Goal: Task Accomplishment & Management: Use online tool/utility

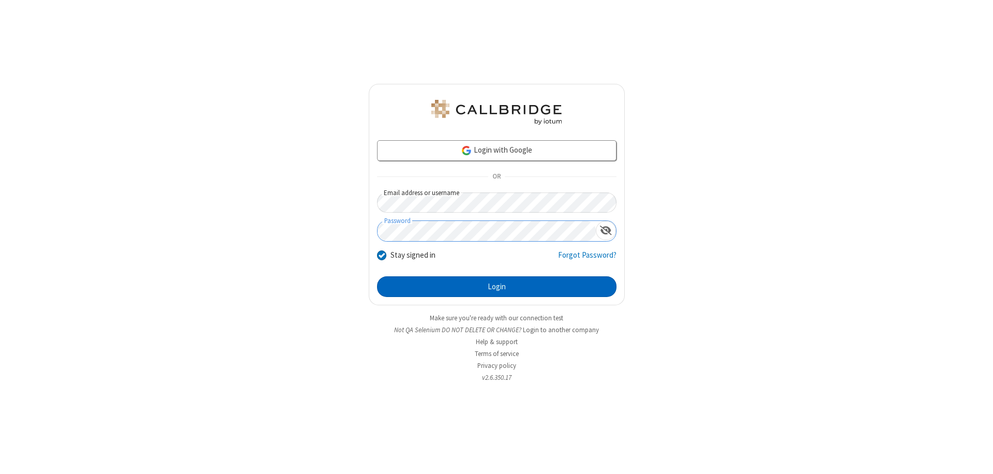
click at [497, 287] on button "Login" at bounding box center [497, 286] width 240 height 21
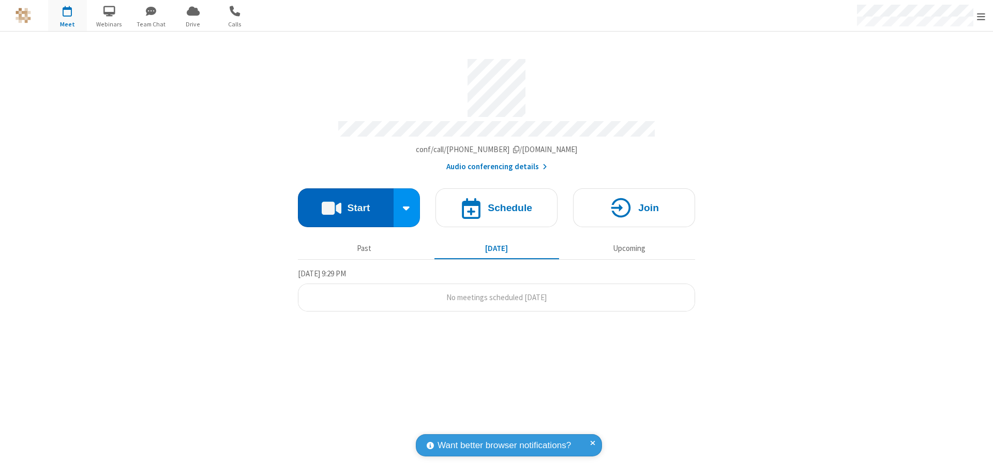
click at [346, 203] on button "Start" at bounding box center [346, 207] width 96 height 39
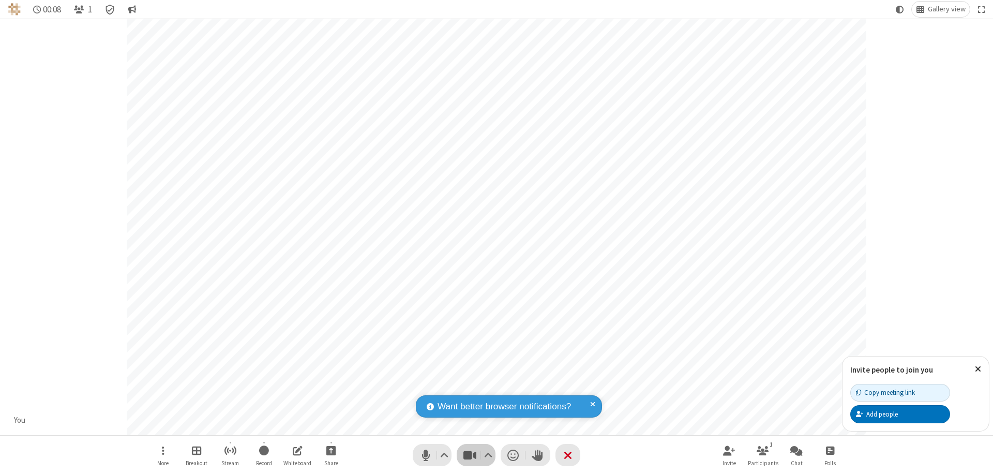
click at [470, 455] on span "Stop video (⌘+Shift+V)" at bounding box center [470, 454] width 16 height 15
click at [470, 455] on span "Start video (⌘+Shift+V)" at bounding box center [470, 454] width 16 height 15
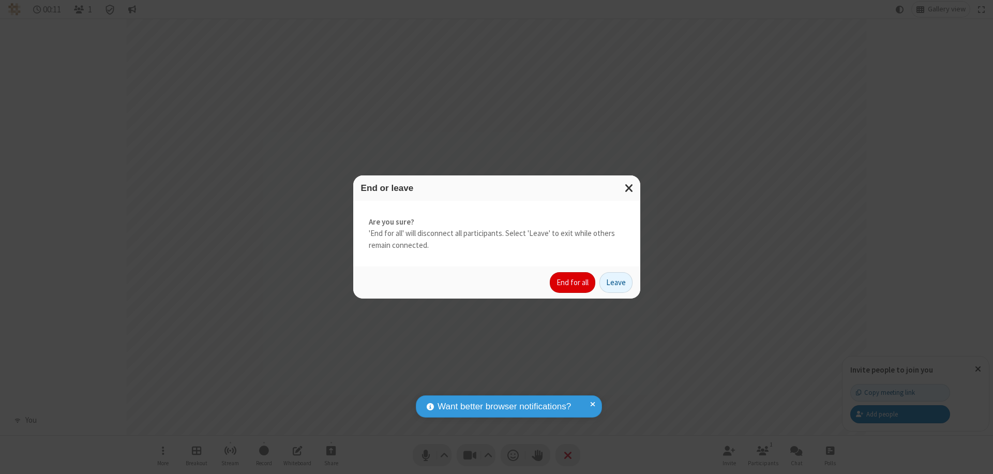
click at [573, 282] on button "End for all" at bounding box center [573, 282] width 46 height 21
